Goal: Task Accomplishment & Management: Use online tool/utility

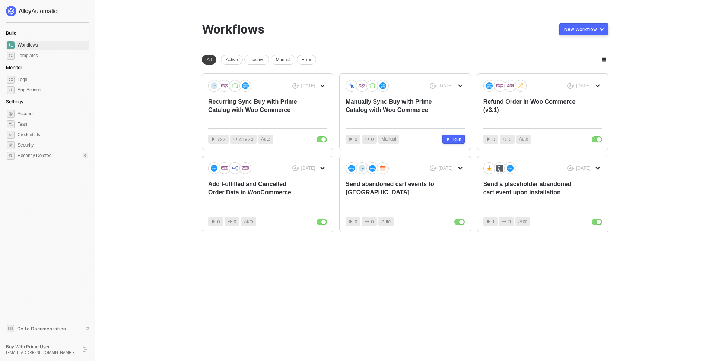
click at [49, 266] on div "Build Workflows Templates Monitor Logs App Actions Settings Account Team Creden…" at bounding box center [47, 180] width 83 height 349
click at [219, 192] on div "Add Fulfilled and Cancelled Order Data in WooCommerce" at bounding box center [255, 192] width 95 height 25
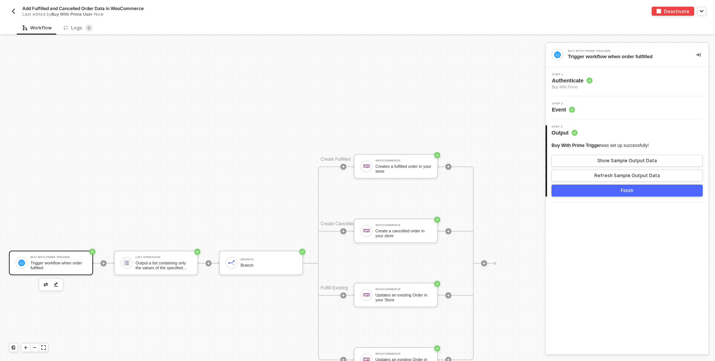
scroll to position [333, 0]
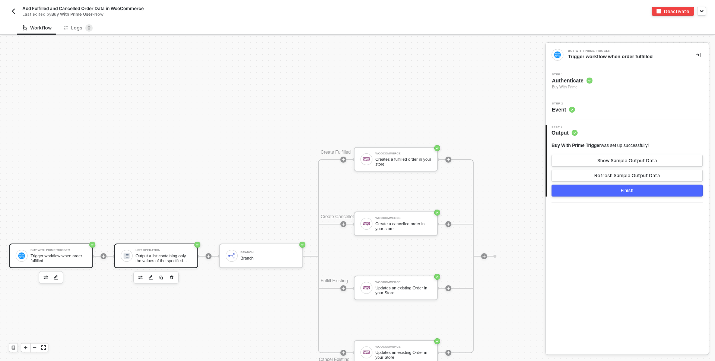
click at [153, 260] on div "Output a list containing only the values of the specified field" at bounding box center [164, 257] width 56 height 9
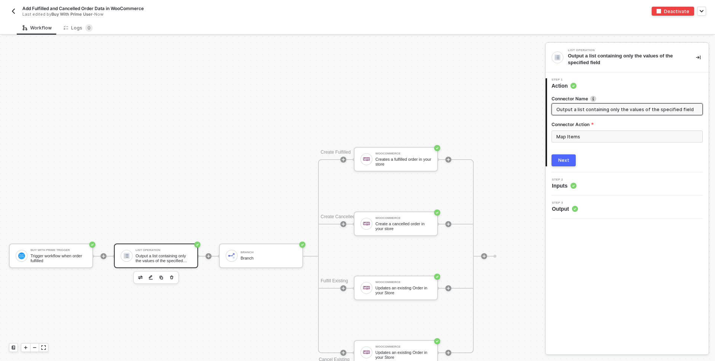
click at [598, 182] on div "Step 2 Inputs" at bounding box center [628, 183] width 161 height 11
click at [587, 183] on div "Step 2 Inputs" at bounding box center [628, 183] width 161 height 11
click at [567, 165] on button "Next" at bounding box center [564, 160] width 24 height 12
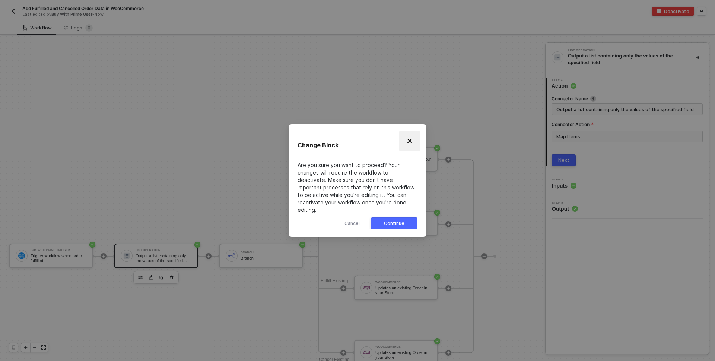
click at [407, 144] on img "Close" at bounding box center [410, 141] width 6 height 6
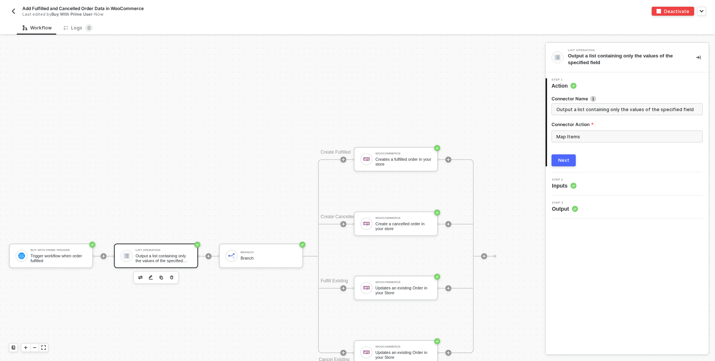
click at [158, 248] on div "List Operation Output a list containing only the values of the specified field" at bounding box center [156, 255] width 84 height 25
click at [589, 184] on div "Step 2 Inputs" at bounding box center [628, 183] width 161 height 11
click at [380, 159] on div "Creates a fulfilled order in your store" at bounding box center [404, 161] width 56 height 9
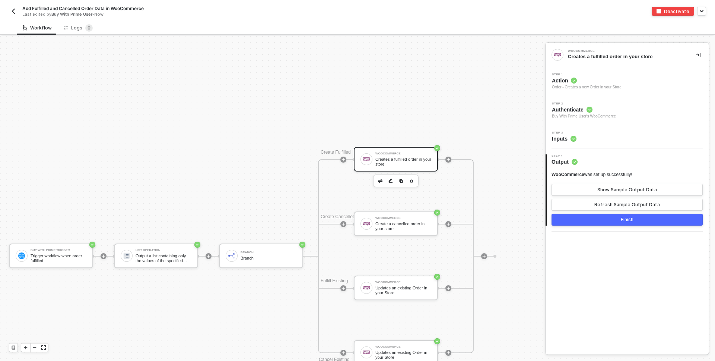
click at [588, 133] on div "Step 3 Inputs" at bounding box center [628, 136] width 161 height 11
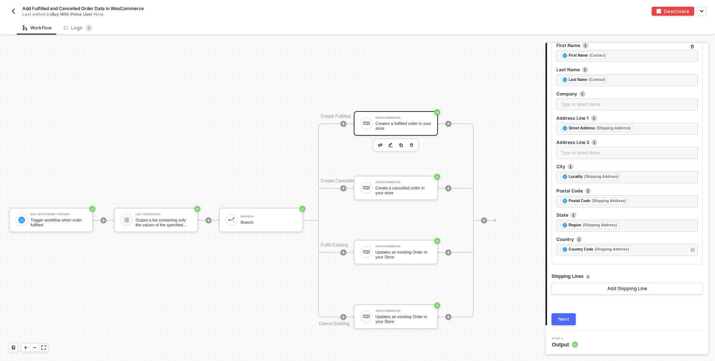
scroll to position [380, 0]
